Goal: Task Accomplishment & Management: Use online tool/utility

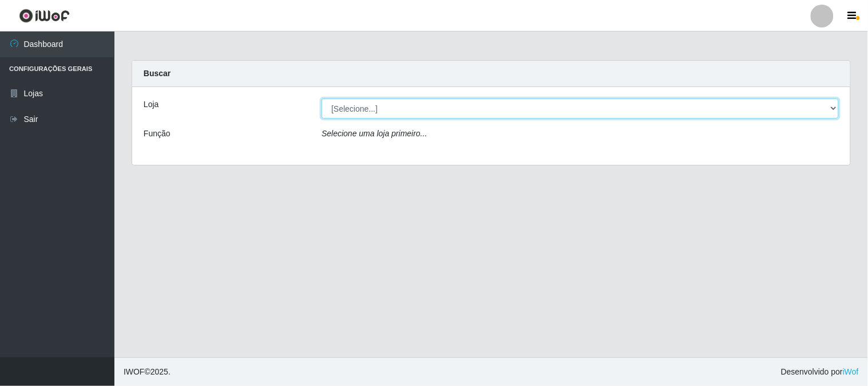
click at [640, 114] on select "[Selecione...] Casatudo BR" at bounding box center [580, 108] width 517 height 20
select select "197"
click at [322, 98] on select "[Selecione...] Casatudo BR" at bounding box center [580, 108] width 517 height 20
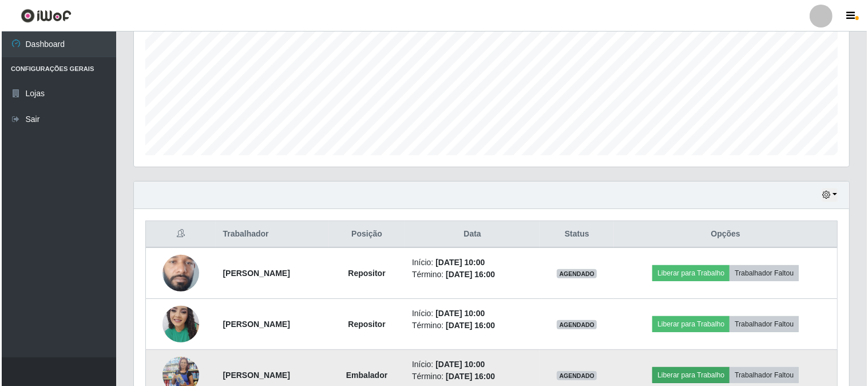
scroll to position [381, 0]
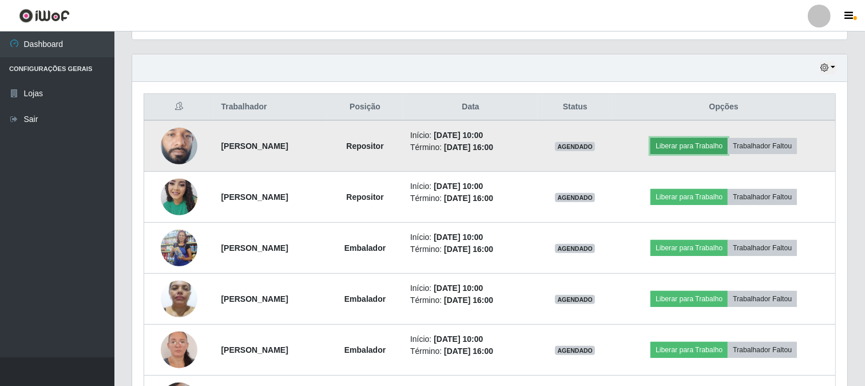
click at [704, 140] on button "Liberar para Trabalho" at bounding box center [689, 146] width 77 height 16
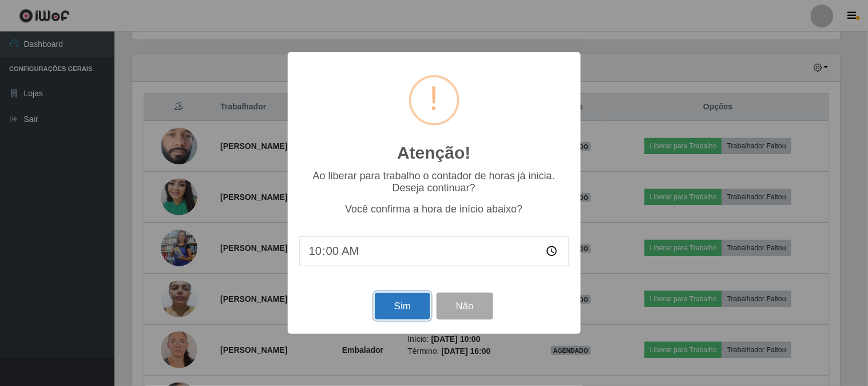
click at [399, 309] on button "Sim" at bounding box center [403, 305] width 56 height 27
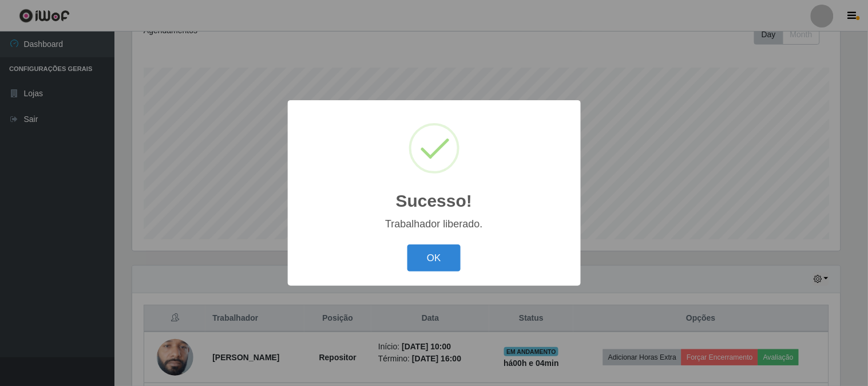
click at [461, 264] on div "OK Cancel" at bounding box center [434, 258] width 270 height 33
click at [456, 264] on button "OK" at bounding box center [433, 257] width 53 height 27
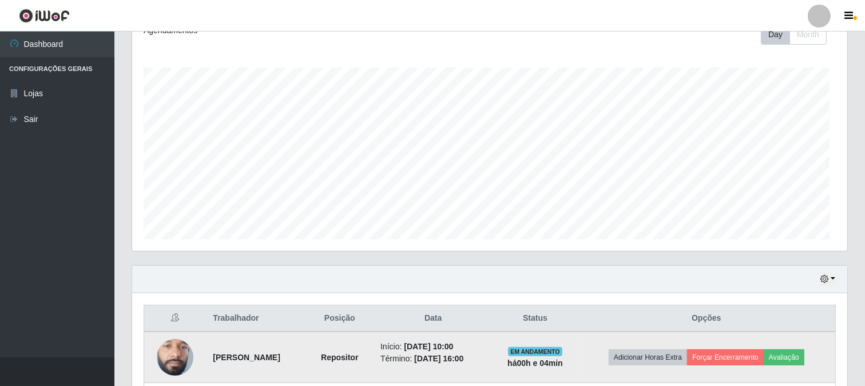
scroll to position [237, 715]
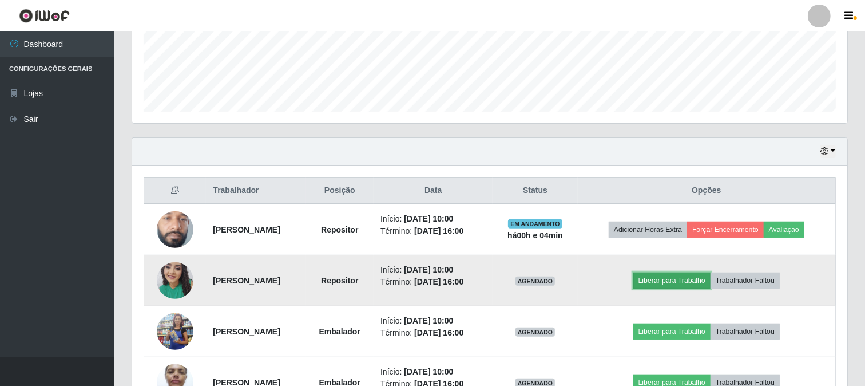
click at [667, 282] on button "Liberar para Trabalho" at bounding box center [672, 280] width 77 height 16
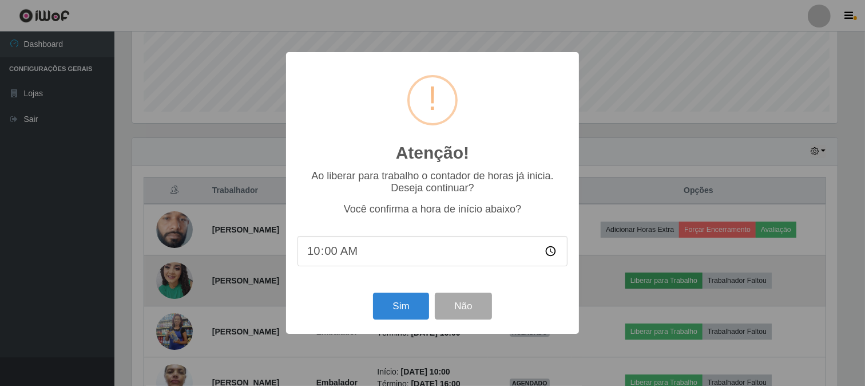
scroll to position [237, 708]
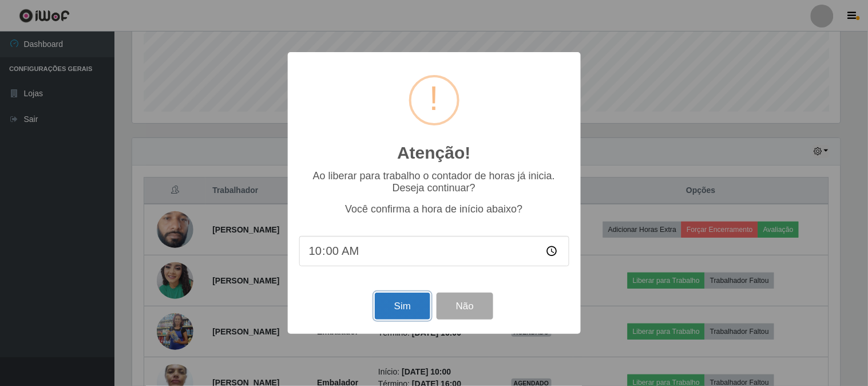
click at [412, 300] on button "Sim" at bounding box center [403, 305] width 56 height 27
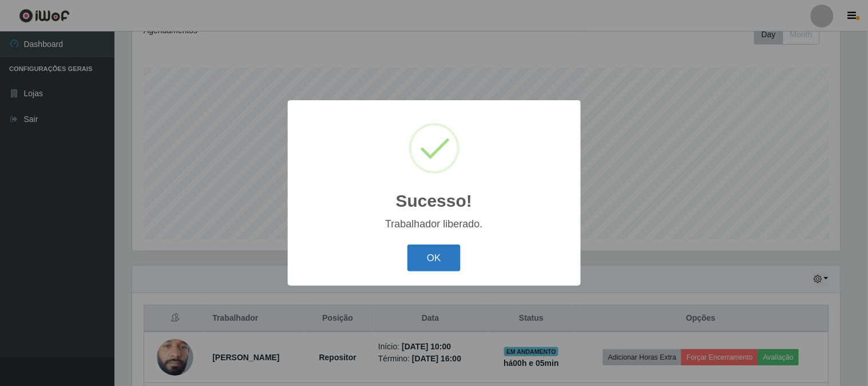
click at [444, 255] on button "OK" at bounding box center [433, 257] width 53 height 27
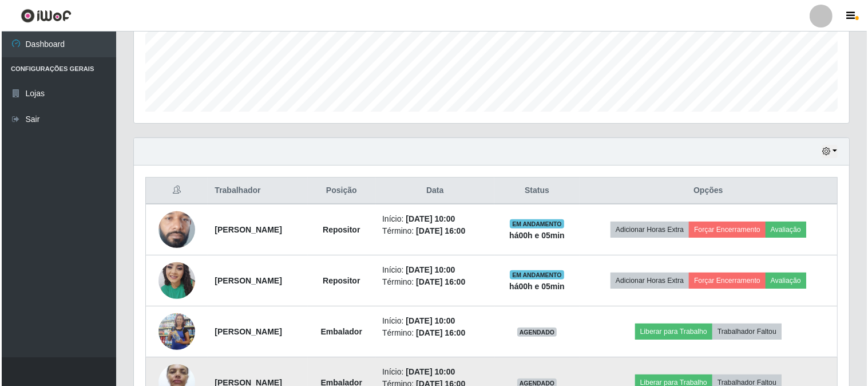
scroll to position [425, 0]
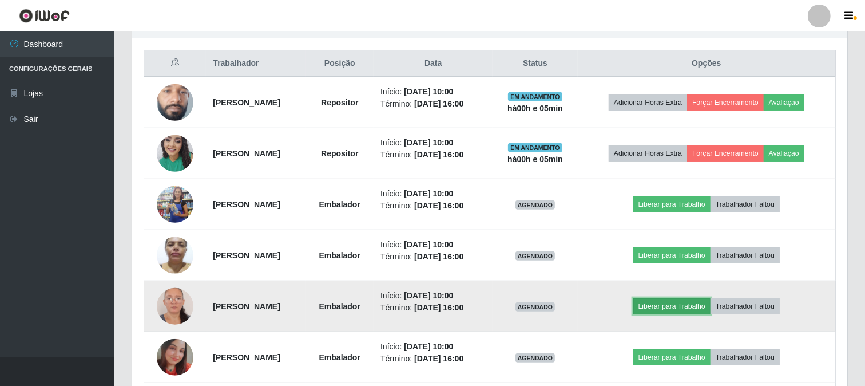
click at [664, 304] on button "Liberar para Trabalho" at bounding box center [672, 306] width 77 height 16
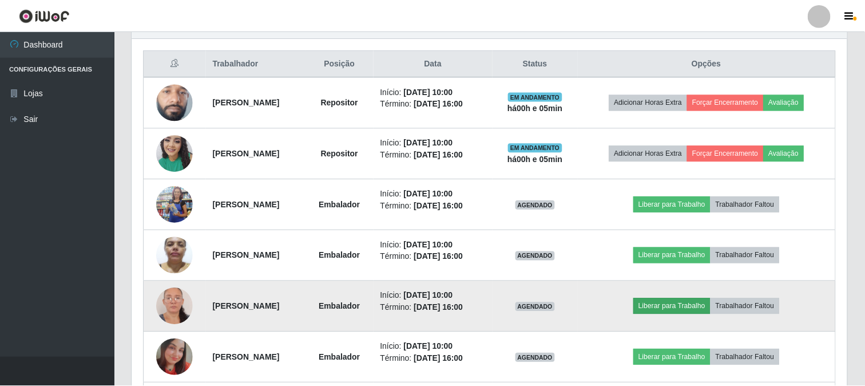
scroll to position [237, 708]
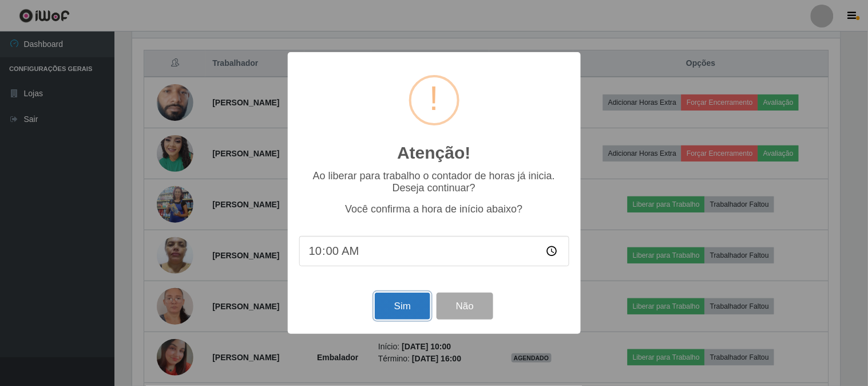
click at [391, 306] on button "Sim" at bounding box center [403, 305] width 56 height 27
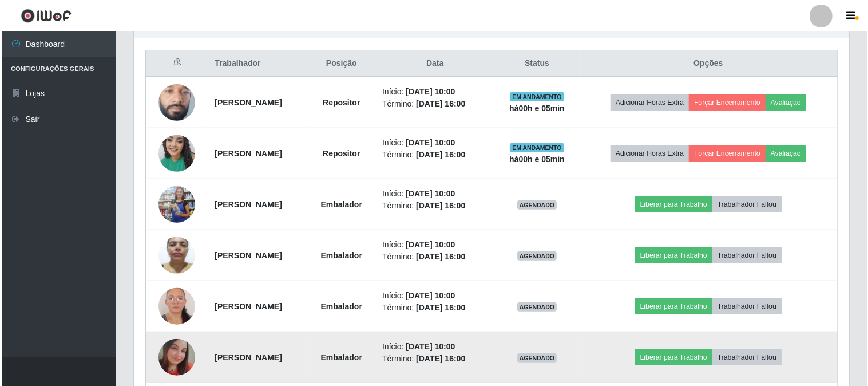
scroll to position [0, 0]
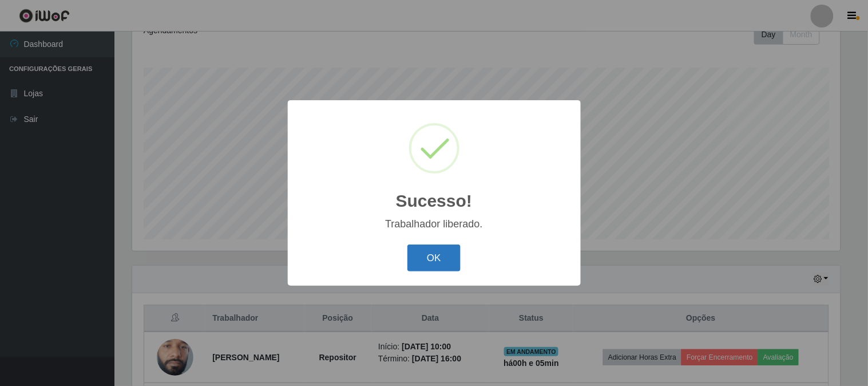
click at [433, 256] on button "OK" at bounding box center [433, 257] width 53 height 27
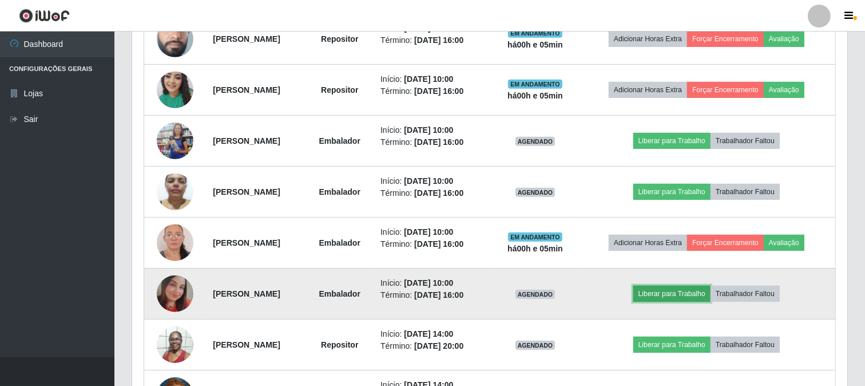
click at [691, 292] on button "Liberar para Trabalho" at bounding box center [672, 294] width 77 height 16
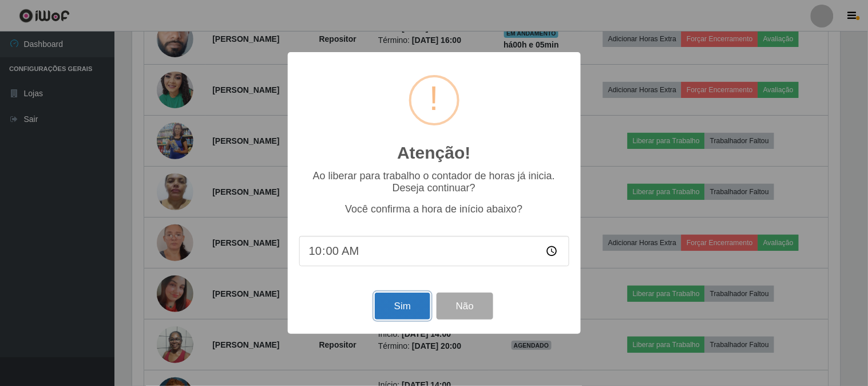
click at [384, 308] on button "Sim" at bounding box center [403, 305] width 56 height 27
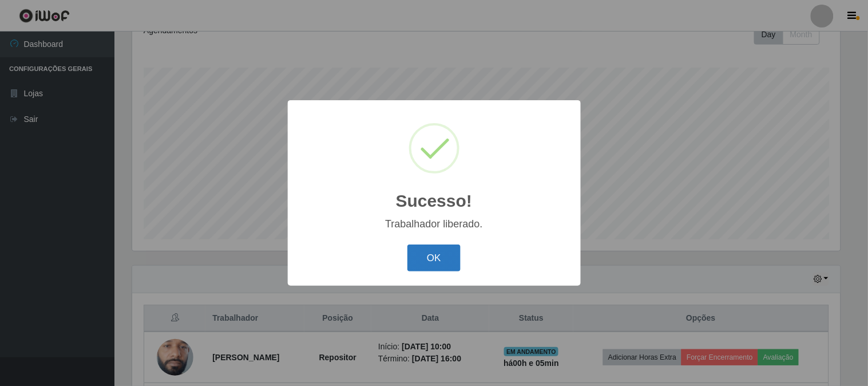
click at [442, 254] on button "OK" at bounding box center [433, 257] width 53 height 27
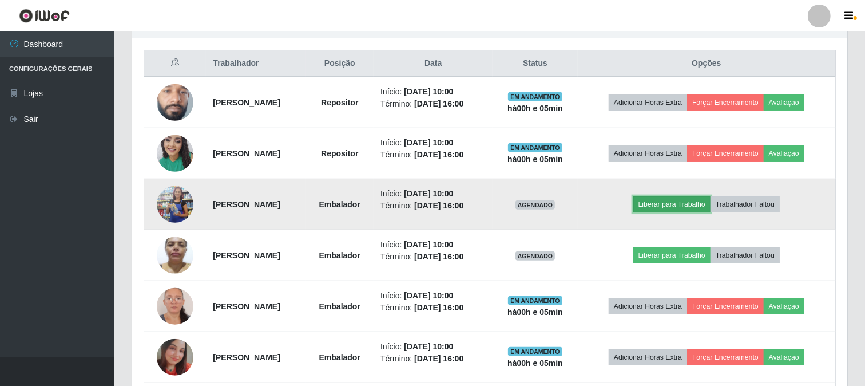
click at [691, 206] on button "Liberar para Trabalho" at bounding box center [672, 204] width 77 height 16
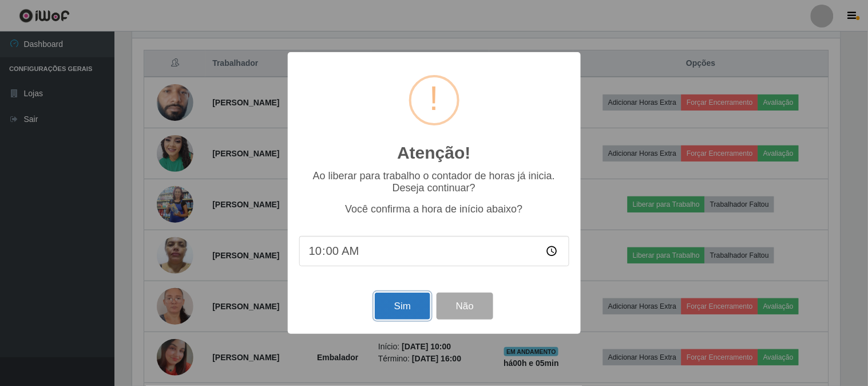
click at [391, 302] on button "Sim" at bounding box center [403, 305] width 56 height 27
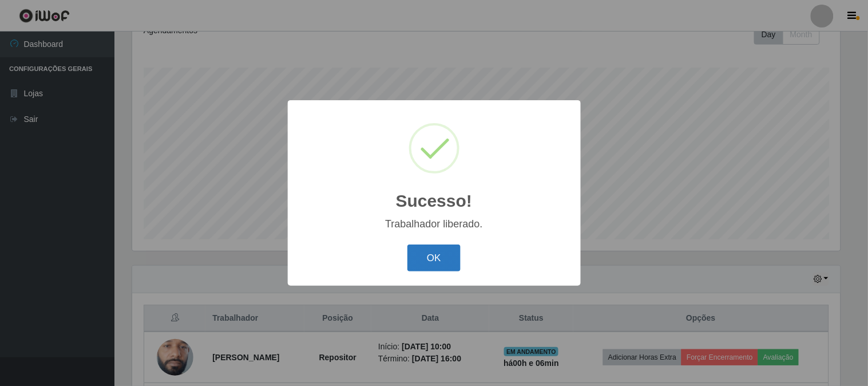
click at [449, 256] on button "OK" at bounding box center [433, 257] width 53 height 27
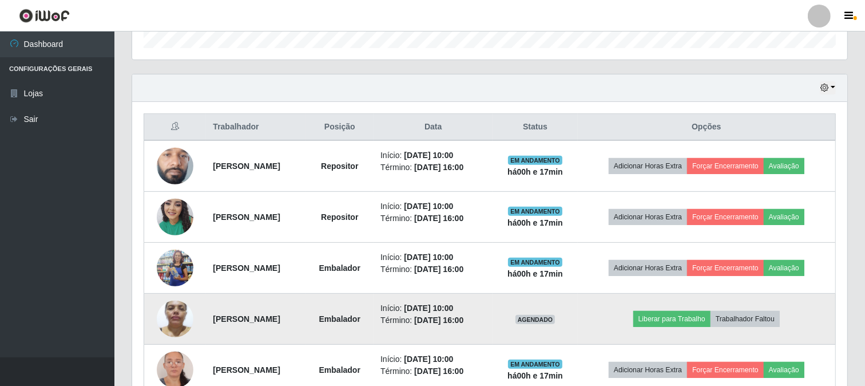
click at [180, 317] on img at bounding box center [175, 318] width 37 height 49
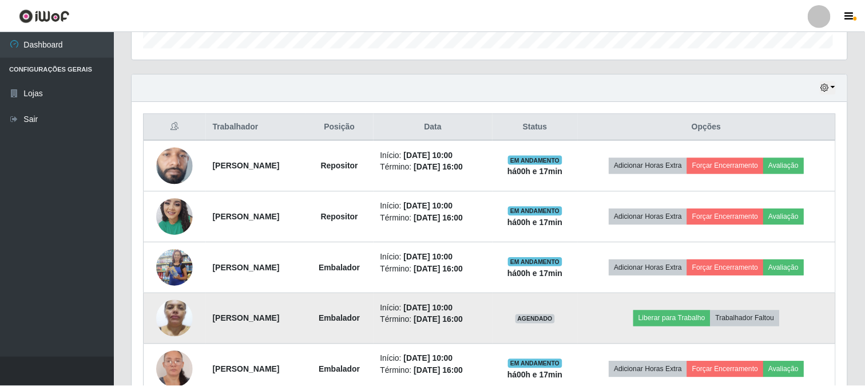
scroll to position [237, 708]
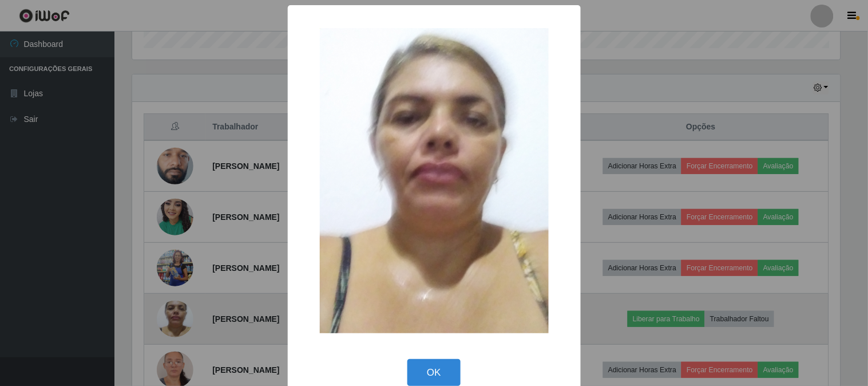
click at [180, 317] on div "× OK Cancel" at bounding box center [434, 193] width 868 height 386
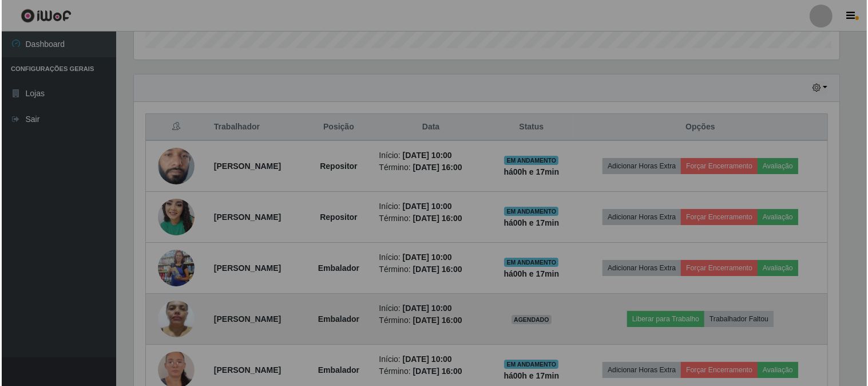
scroll to position [237, 715]
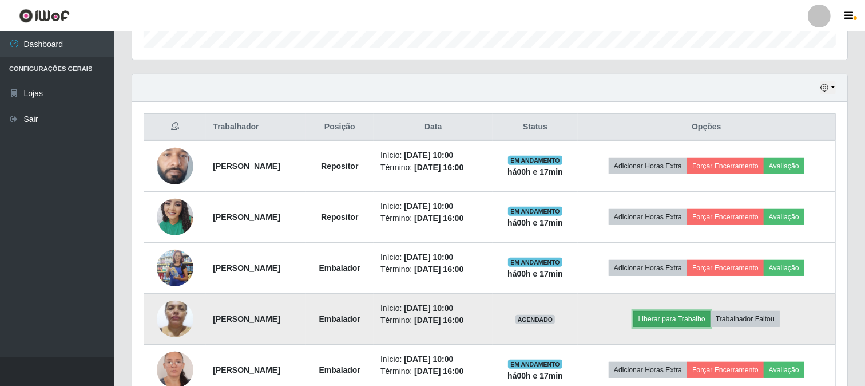
click at [676, 315] on button "Liberar para Trabalho" at bounding box center [672, 319] width 77 height 16
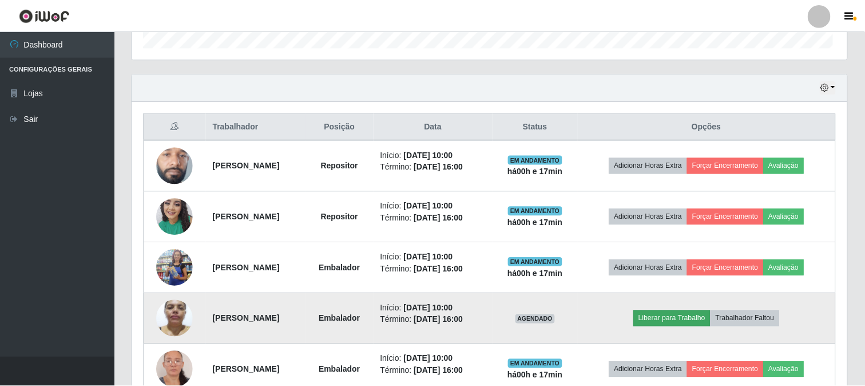
scroll to position [237, 708]
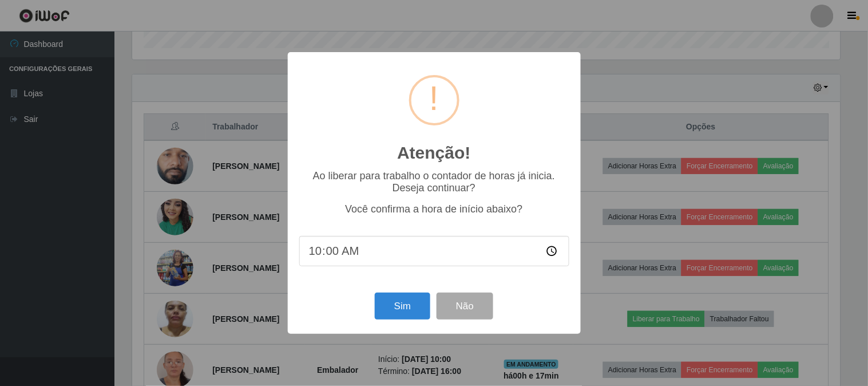
click at [339, 255] on input "10:00" at bounding box center [434, 251] width 270 height 30
click at [334, 255] on input "10:00" at bounding box center [434, 251] width 270 height 30
type input "10:17"
click at [398, 311] on button "Sim" at bounding box center [403, 305] width 56 height 27
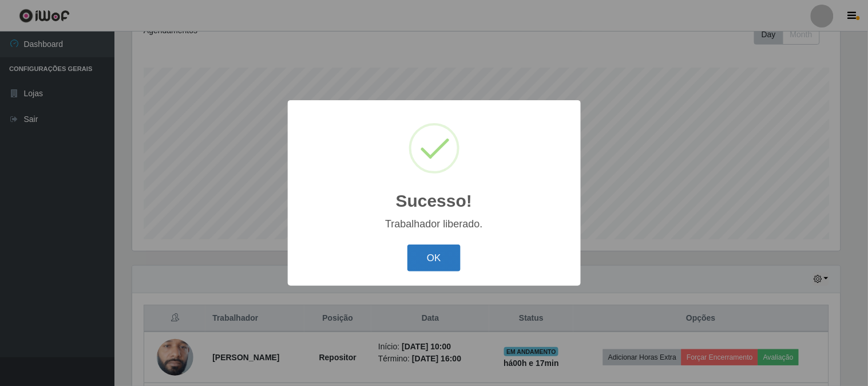
click at [422, 260] on button "OK" at bounding box center [433, 257] width 53 height 27
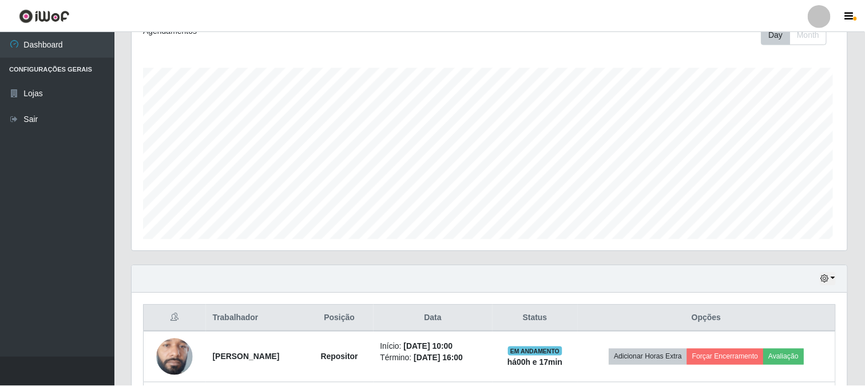
scroll to position [237, 715]
